Goal: Find specific page/section: Find specific page/section

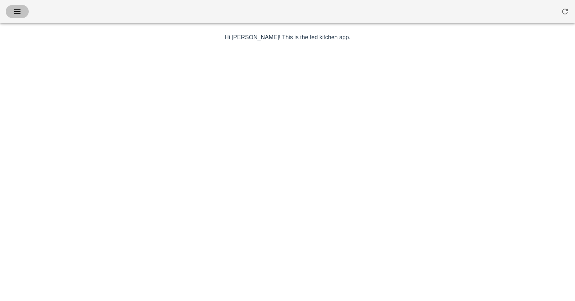
click at [20, 10] on icon "button" at bounding box center [17, 11] width 9 height 9
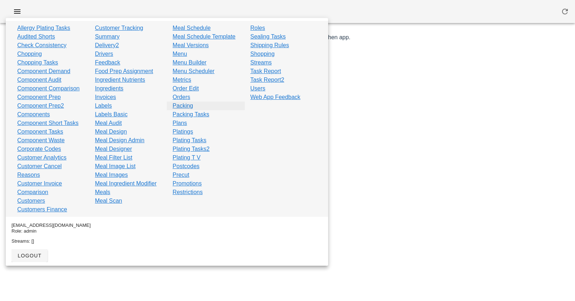
click at [183, 104] on link "Packing" at bounding box center [183, 105] width 20 height 9
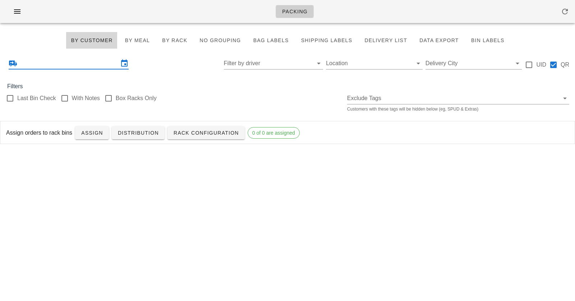
click at [43, 60] on input "text" at bounding box center [69, 64] width 100 height 12
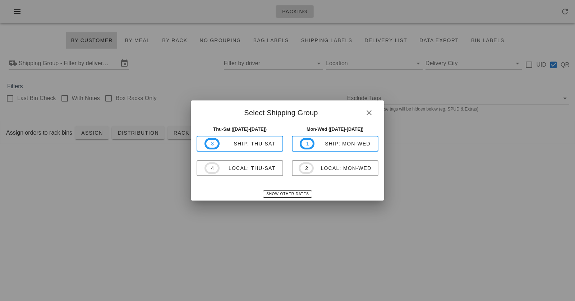
click at [250, 177] on div "Thu-Sat ([DATE]-[DATE]) 3 ship: Thu-Sat 4 local: Thu-Sat" at bounding box center [239, 154] width 95 height 67
click at [248, 165] on div "local: Thu-Sat" at bounding box center [248, 168] width 56 height 6
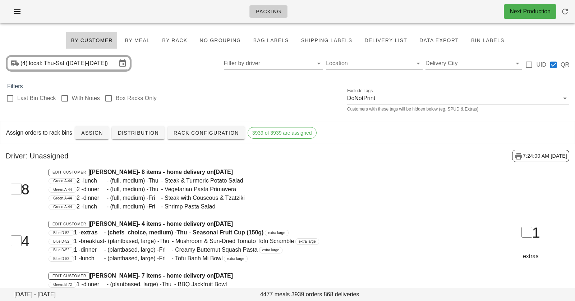
click at [210, 15] on div "Packing Next Production" at bounding box center [287, 11] width 575 height 23
click at [149, 134] on span "Distribution" at bounding box center [138, 133] width 41 height 6
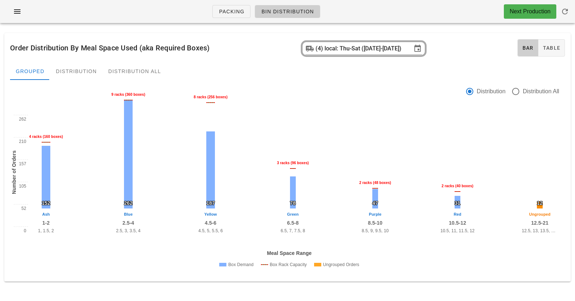
click at [210, 96] on div "8 racks (256 boxes)" at bounding box center [210, 97] width 37 height 9
click at [196, 95] on div "8 racks (256 boxes)" at bounding box center [210, 97] width 37 height 9
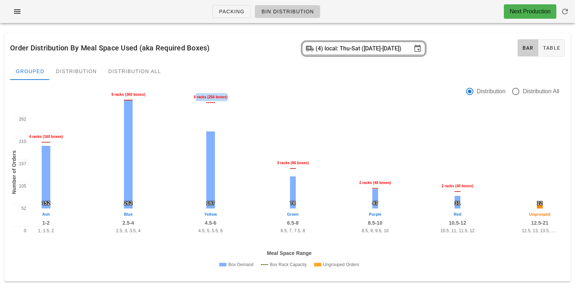
click at [196, 95] on div "8 racks (256 boxes)" at bounding box center [210, 97] width 37 height 9
click at [121, 270] on div "Number of Orders 0 52 105 157 210 262 152 4 racks (160 boxes) Ash 1-2 1, 1.5, 2…" at bounding box center [287, 193] width 555 height 163
click at [136, 93] on div "9 racks (360 boxes)" at bounding box center [128, 94] width 37 height 9
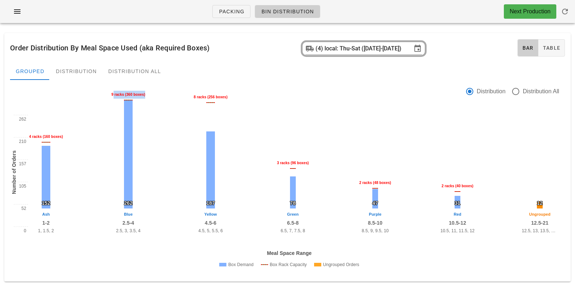
click at [136, 93] on div "9 racks (360 boxes)" at bounding box center [128, 94] width 37 height 9
click at [243, 55] on div "Order Distribution By Meal Space Used (aka Required Boxes) (4) local: Thu-Sat (…" at bounding box center [287, 47] width 567 height 29
click at [255, 74] on div "Grouped Distribution Distribution All" at bounding box center [287, 71] width 555 height 17
